Goal: Information Seeking & Learning: Learn about a topic

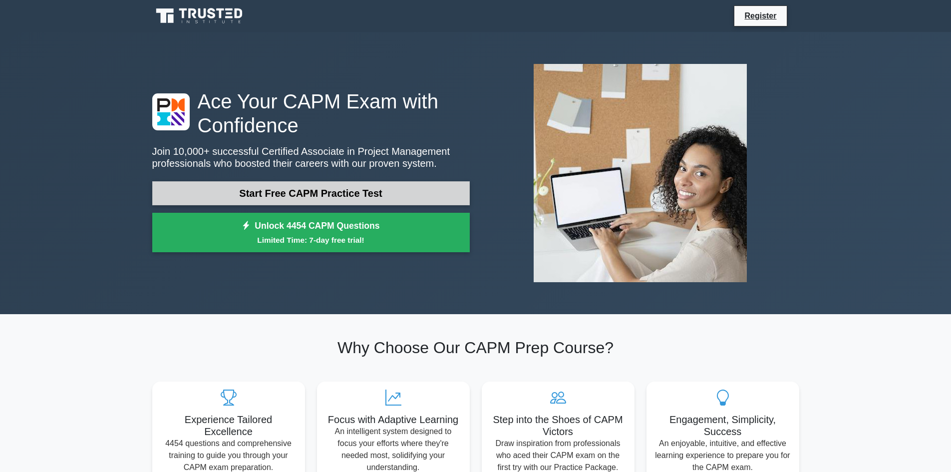
click at [311, 194] on link "Start Free CAPM Practice Test" at bounding box center [310, 193] width 317 height 24
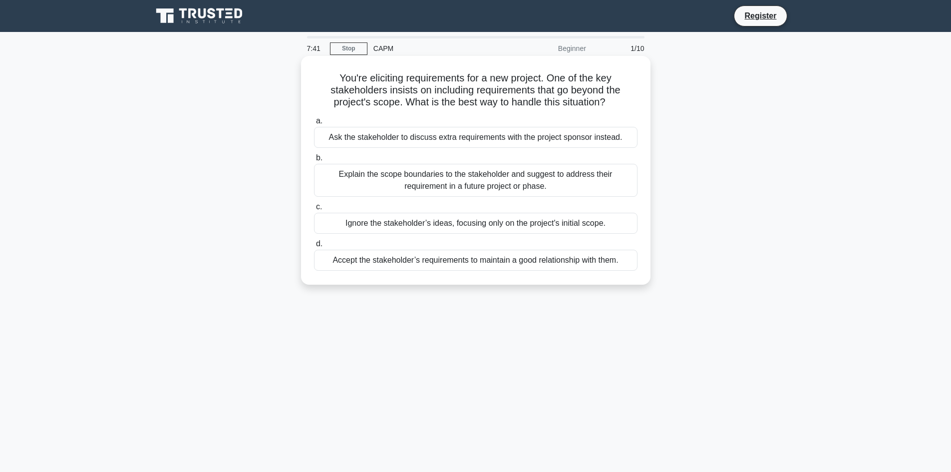
click at [426, 139] on div "Ask the stakeholder to discuss extra requirements with the project sponsor inst…" at bounding box center [475, 137] width 323 height 21
click at [314, 124] on input "a. Ask the stakeholder to discuss extra requirements with the project sponsor i…" at bounding box center [314, 121] width 0 height 6
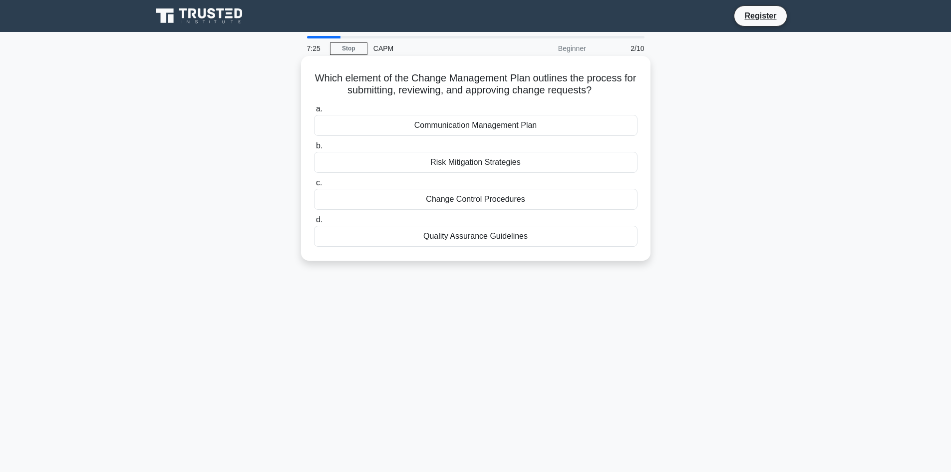
click at [480, 200] on div "Change Control Procedures" at bounding box center [475, 199] width 323 height 21
click at [314, 186] on input "c. Change Control Procedures" at bounding box center [314, 183] width 0 height 6
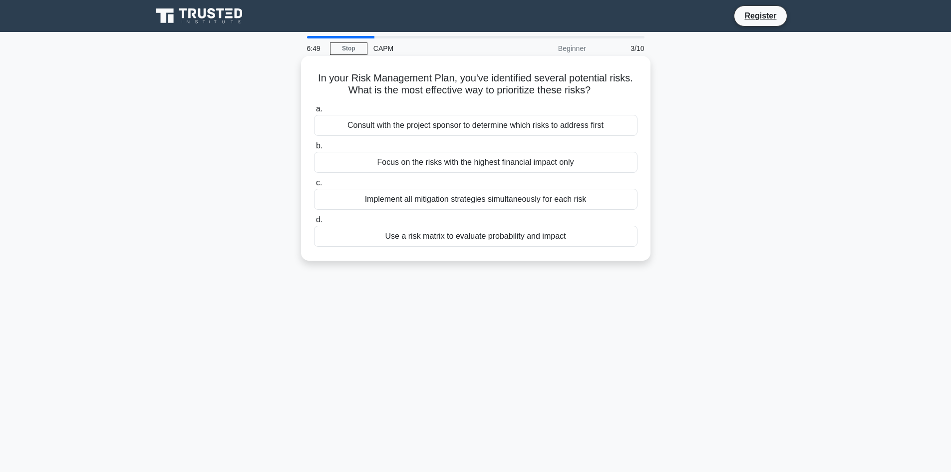
click at [501, 240] on div "Use a risk matrix to evaluate probability and impact" at bounding box center [475, 236] width 323 height 21
click at [314, 223] on input "d. Use a risk matrix to evaluate probability and impact" at bounding box center [314, 220] width 0 height 6
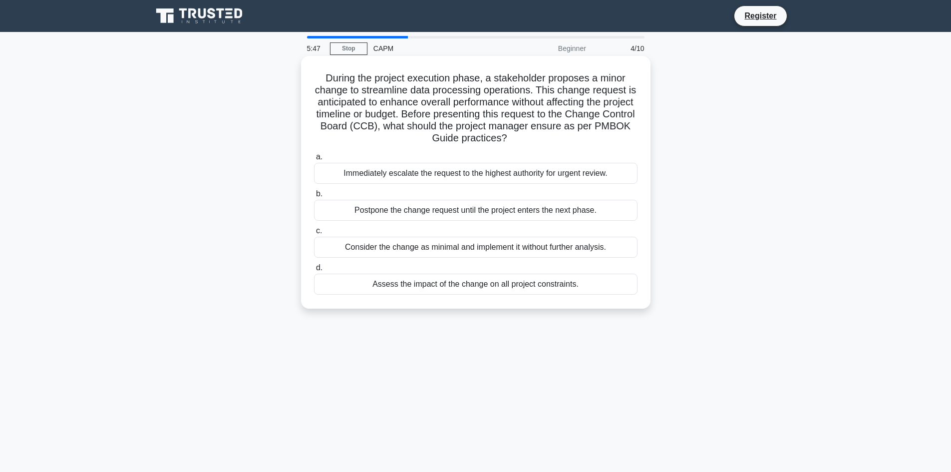
click at [479, 281] on div "Assess the impact of the change on all project constraints." at bounding box center [475, 283] width 323 height 21
click at [314, 271] on input "d. Assess the impact of the change on all project constraints." at bounding box center [314, 267] width 0 height 6
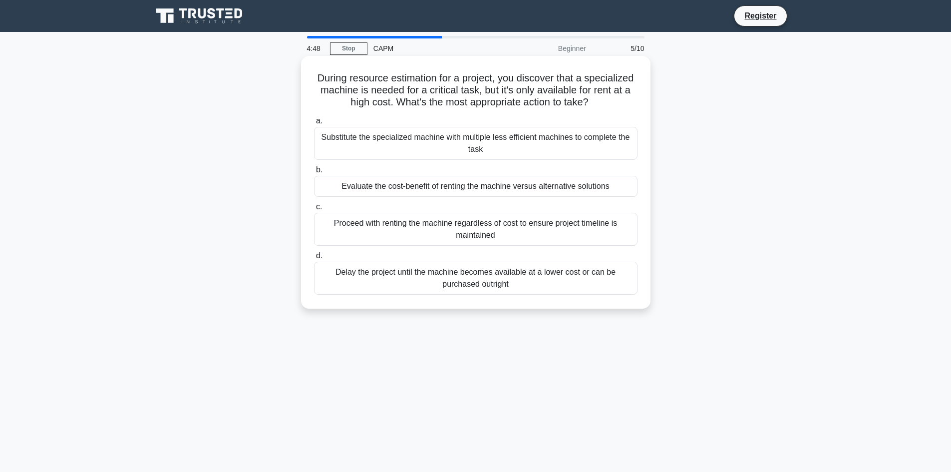
click at [485, 188] on div "Evaluate the cost-benefit of renting the machine versus alternative solutions" at bounding box center [475, 186] width 323 height 21
click at [314, 173] on input "b. Evaluate the cost-benefit of renting the machine versus alternative solutions" at bounding box center [314, 170] width 0 height 6
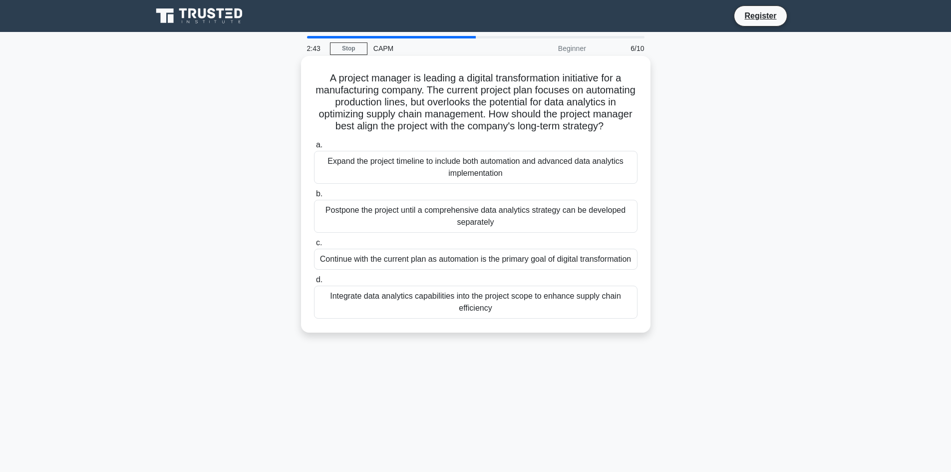
click at [610, 210] on label "b. Postpone the project until a comprehensive data analytics strategy can be de…" at bounding box center [475, 210] width 323 height 45
click at [314, 197] on input "b. Postpone the project until a comprehensive data analytics strategy can be de…" at bounding box center [314, 194] width 0 height 6
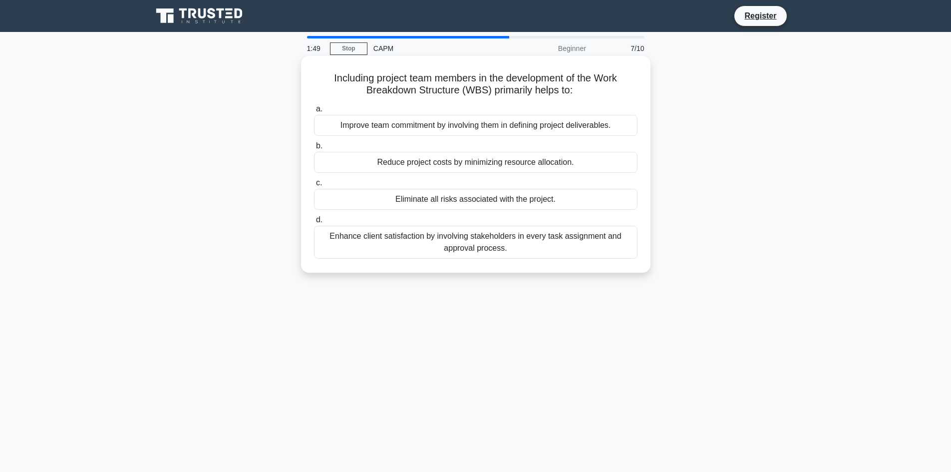
click at [527, 126] on div "Improve team commitment by involving them in defining project deliverables." at bounding box center [475, 125] width 323 height 21
click at [314, 112] on input "a. Improve team commitment by involving them in defining project deliverables." at bounding box center [314, 109] width 0 height 6
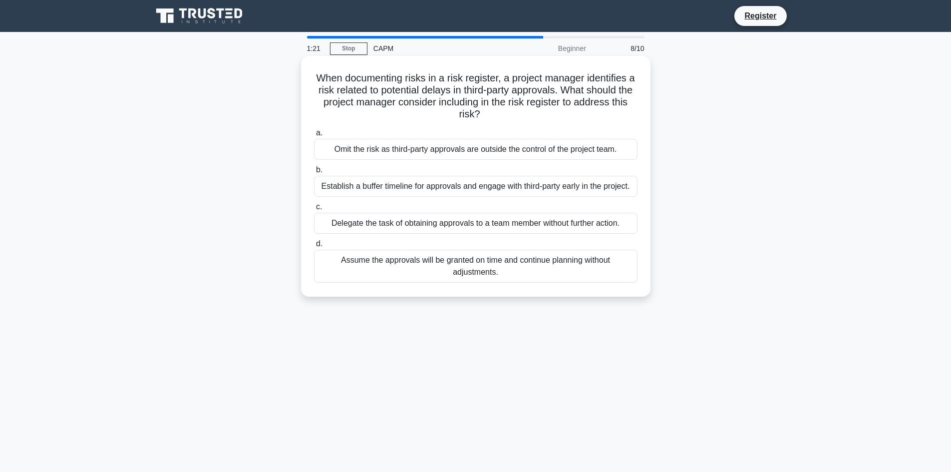
click at [527, 185] on div "Establish a buffer timeline for approvals and engage with third-party early in …" at bounding box center [475, 186] width 323 height 21
click at [314, 173] on input "b. Establish a buffer timeline for approvals and engage with third-party early …" at bounding box center [314, 170] width 0 height 6
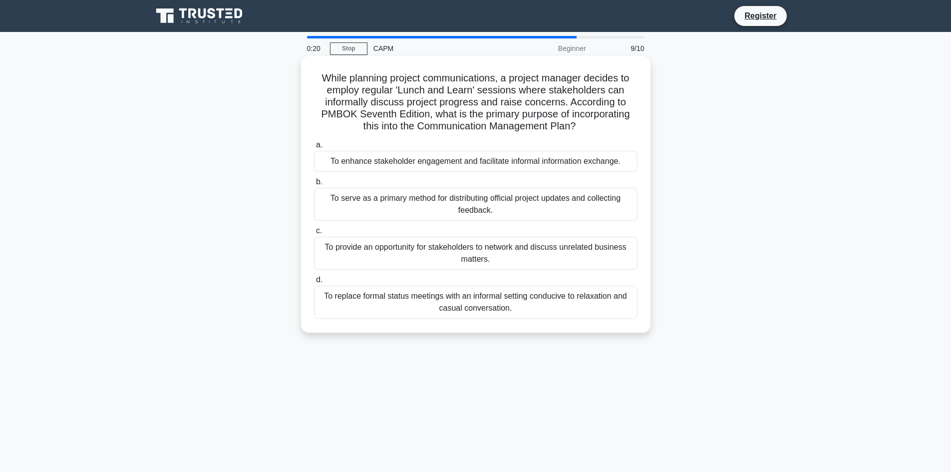
click at [521, 162] on div "To enhance stakeholder engagement and facilitate informal information exchange." at bounding box center [475, 161] width 323 height 21
click at [314, 148] on input "a. To enhance stakeholder engagement and facilitate informal information exchan…" at bounding box center [314, 145] width 0 height 6
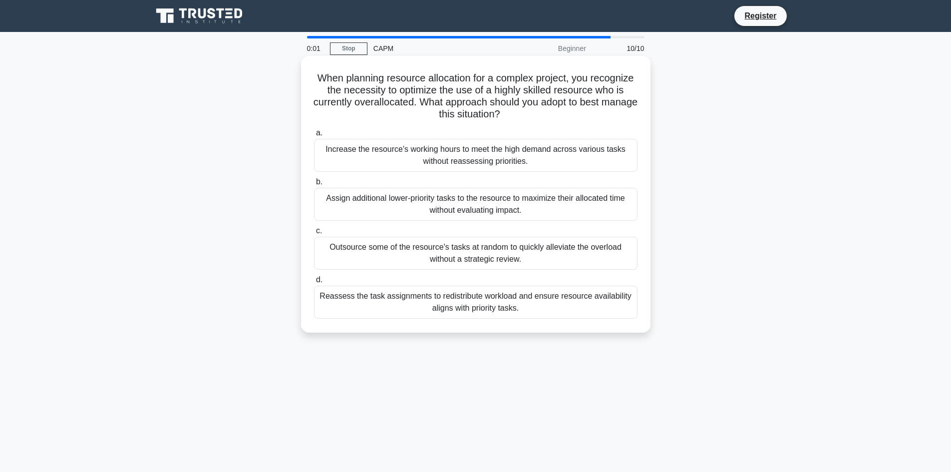
click at [528, 305] on div "Reassess the task assignments to redistribute workload and ensure resource avai…" at bounding box center [475, 301] width 323 height 33
click at [314, 283] on input "d. Reassess the task assignments to redistribute workload and ensure resource a…" at bounding box center [314, 279] width 0 height 6
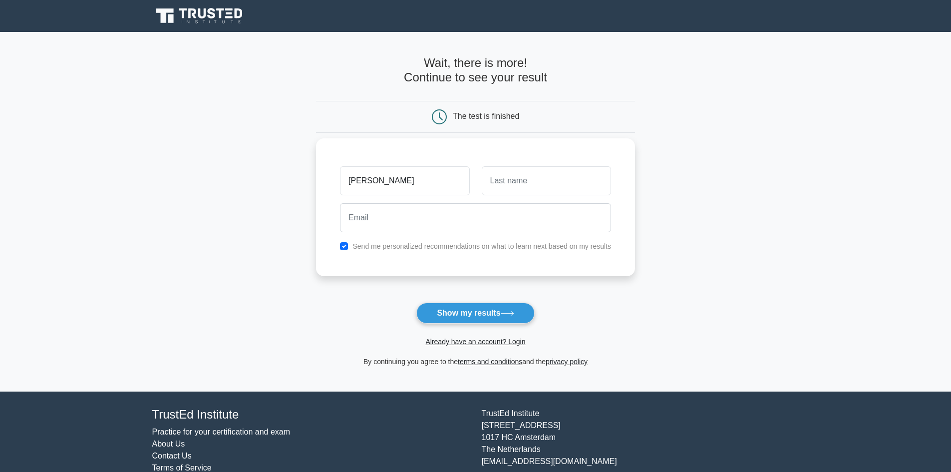
type input "[PERSON_NAME]"
click at [552, 181] on input "text" at bounding box center [546, 180] width 129 height 29
type input "sakala"
click at [530, 212] on input "email" at bounding box center [475, 217] width 271 height 29
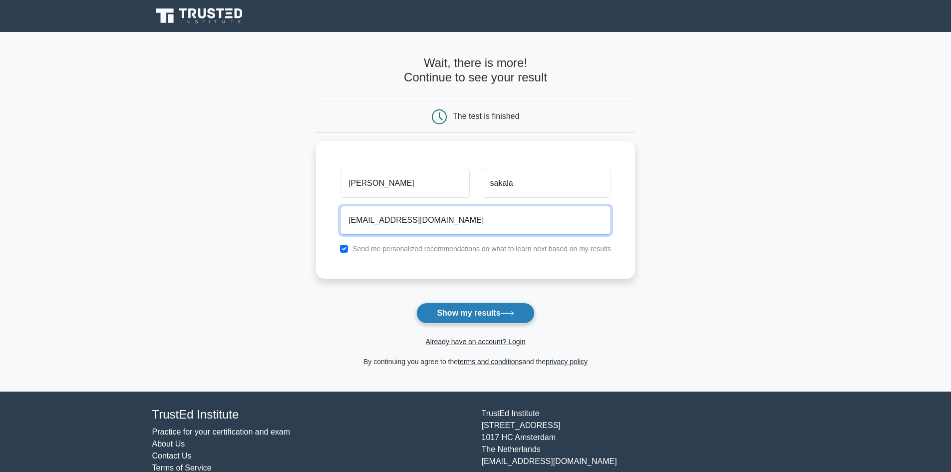
type input "[EMAIL_ADDRESS][DOMAIN_NAME]"
click at [492, 311] on button "Show my results" at bounding box center [475, 312] width 118 height 21
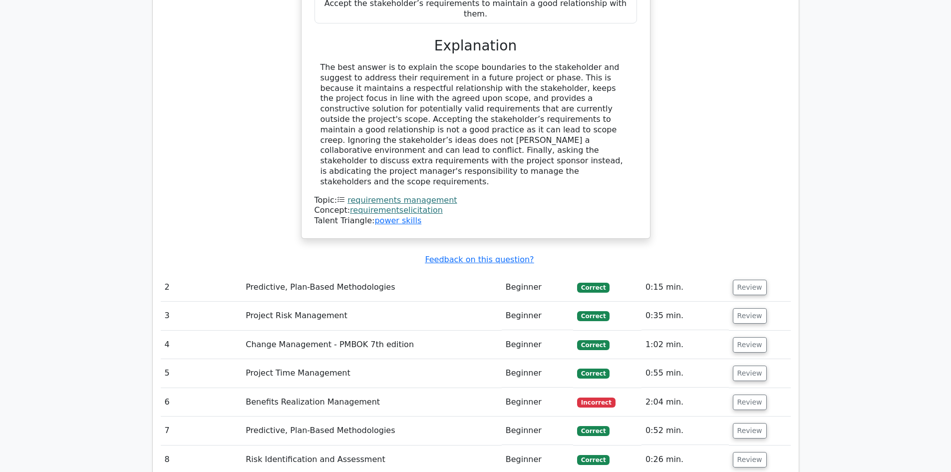
scroll to position [1198, 0]
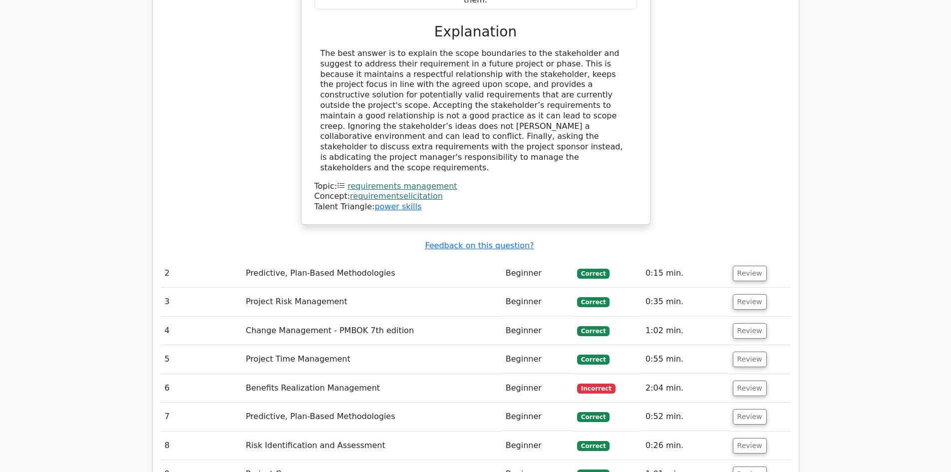
click at [517, 374] on td "Beginner" at bounding box center [537, 388] width 71 height 28
click at [322, 374] on td "Benefits Realization Management" at bounding box center [372, 388] width 260 height 28
click at [751, 380] on button "Review" at bounding box center [750, 387] width 34 height 15
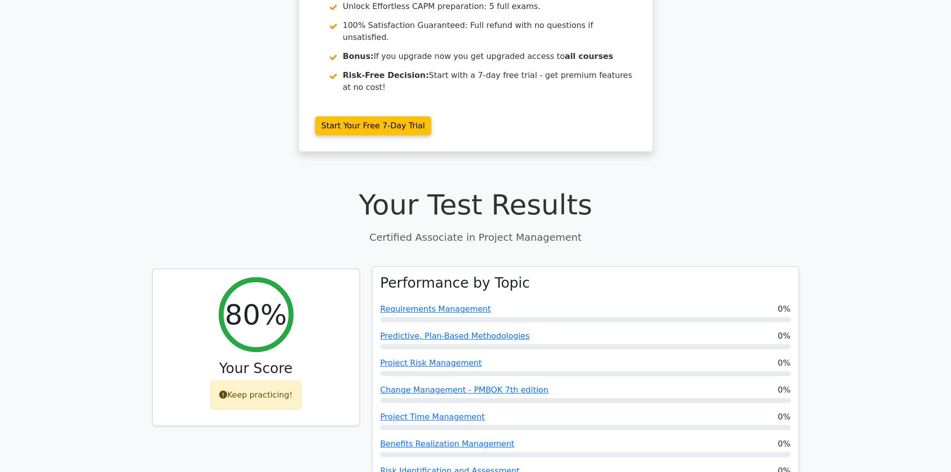
scroll to position [200, 0]
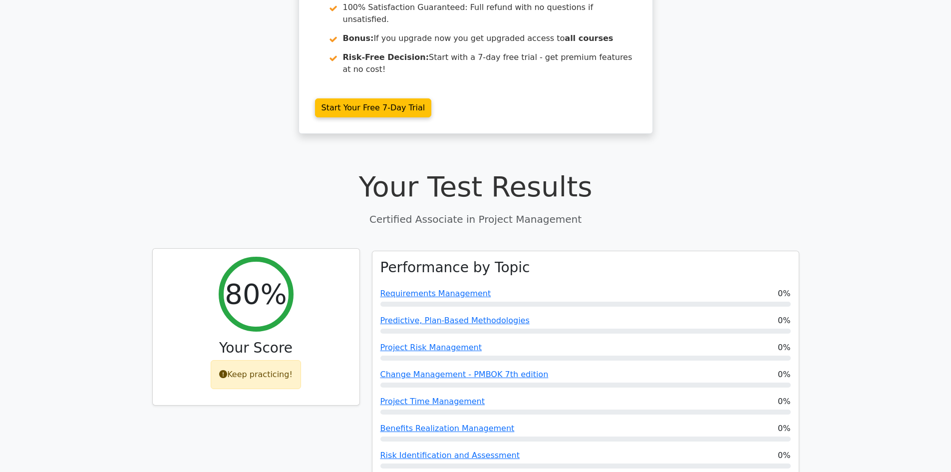
click at [246, 360] on div "Keep practicing!" at bounding box center [256, 374] width 90 height 29
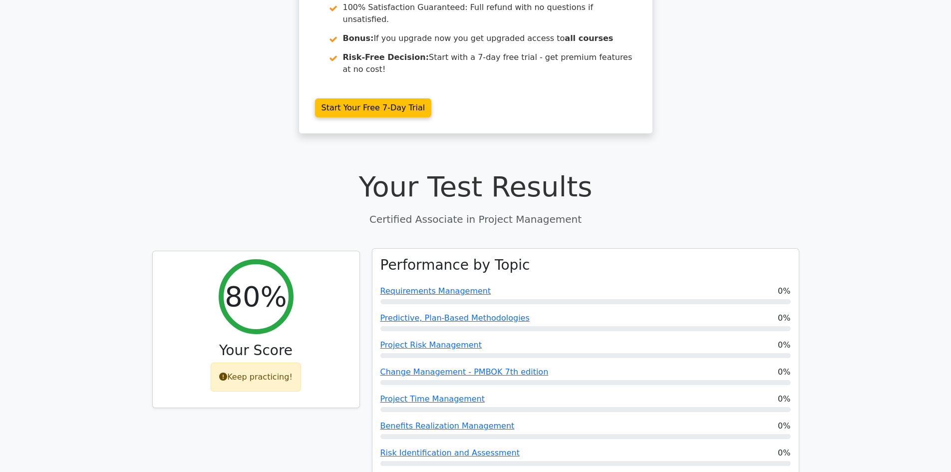
scroll to position [0, 0]
